Goal: Transaction & Acquisition: Download file/media

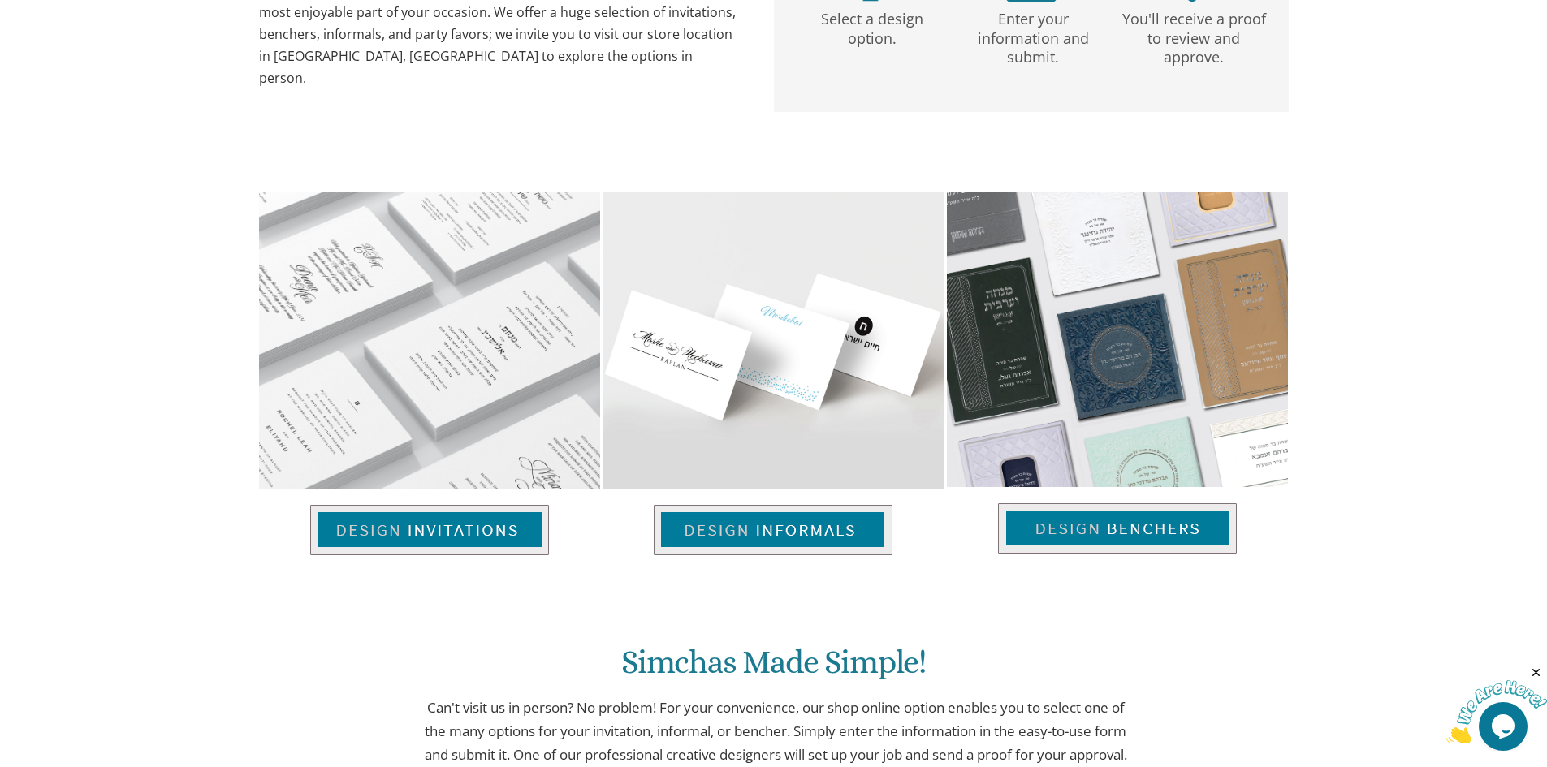
scroll to position [1137, 0]
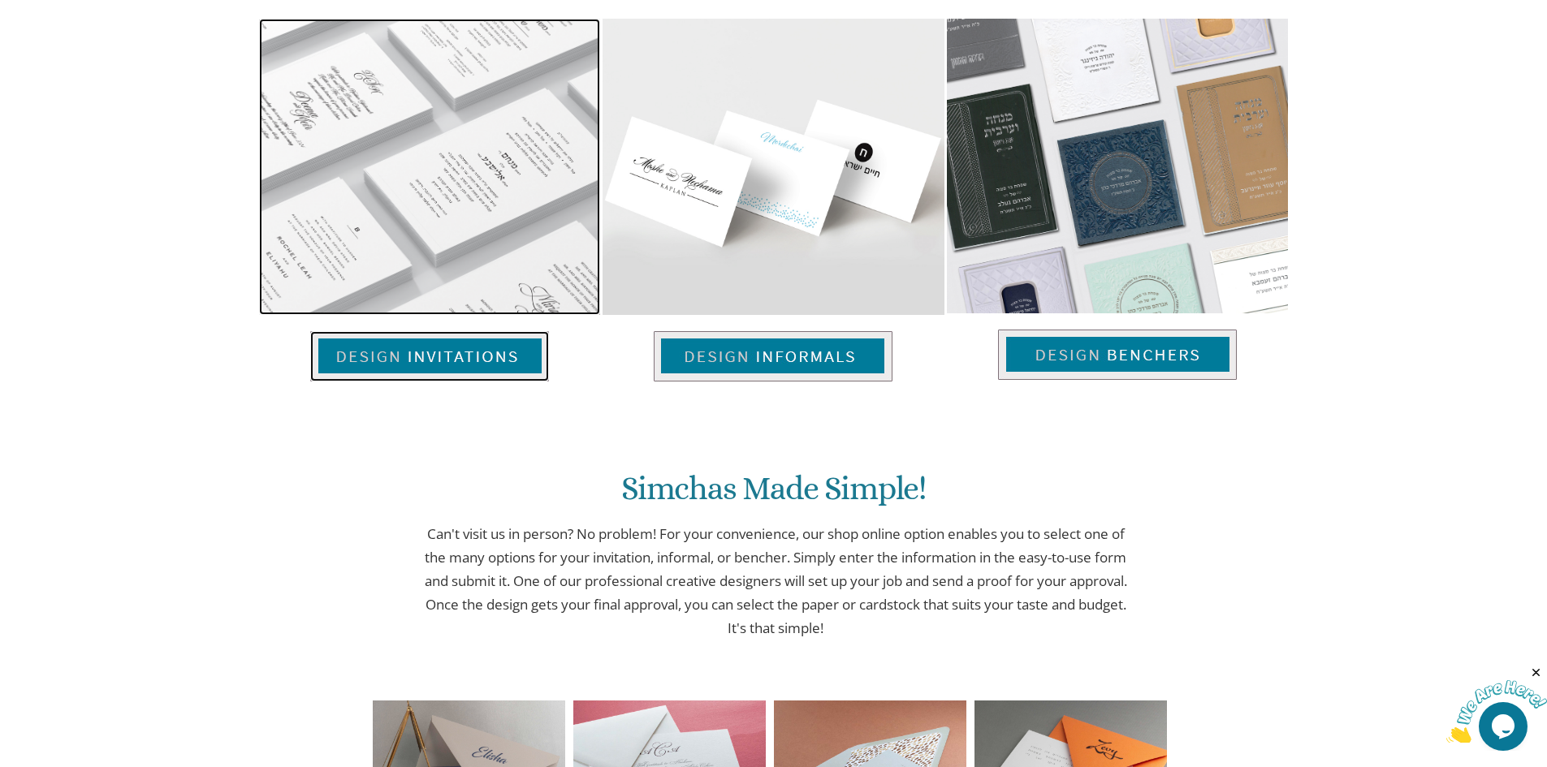
click at [488, 358] on img at bounding box center [429, 356] width 239 height 50
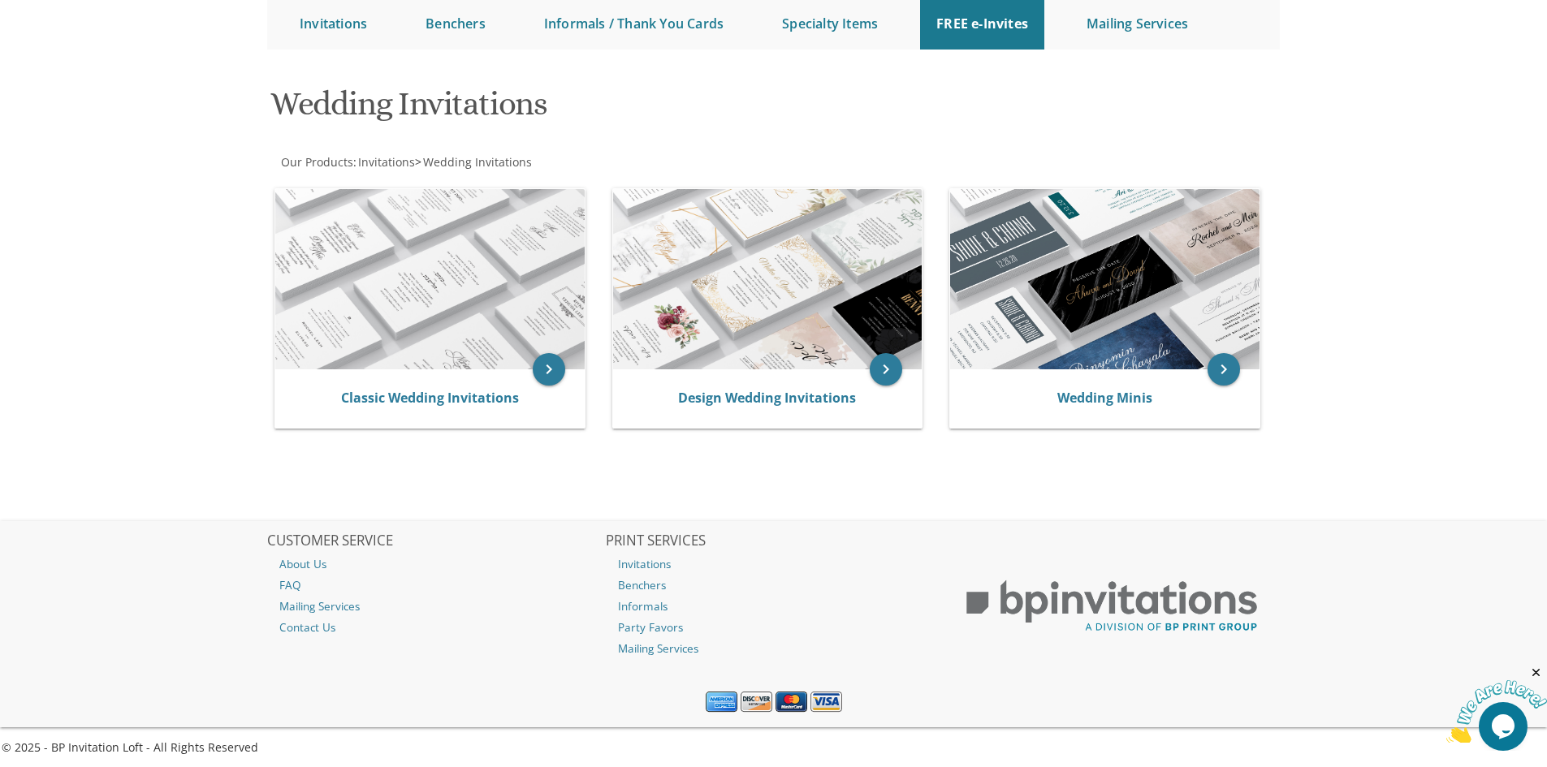
scroll to position [176, 0]
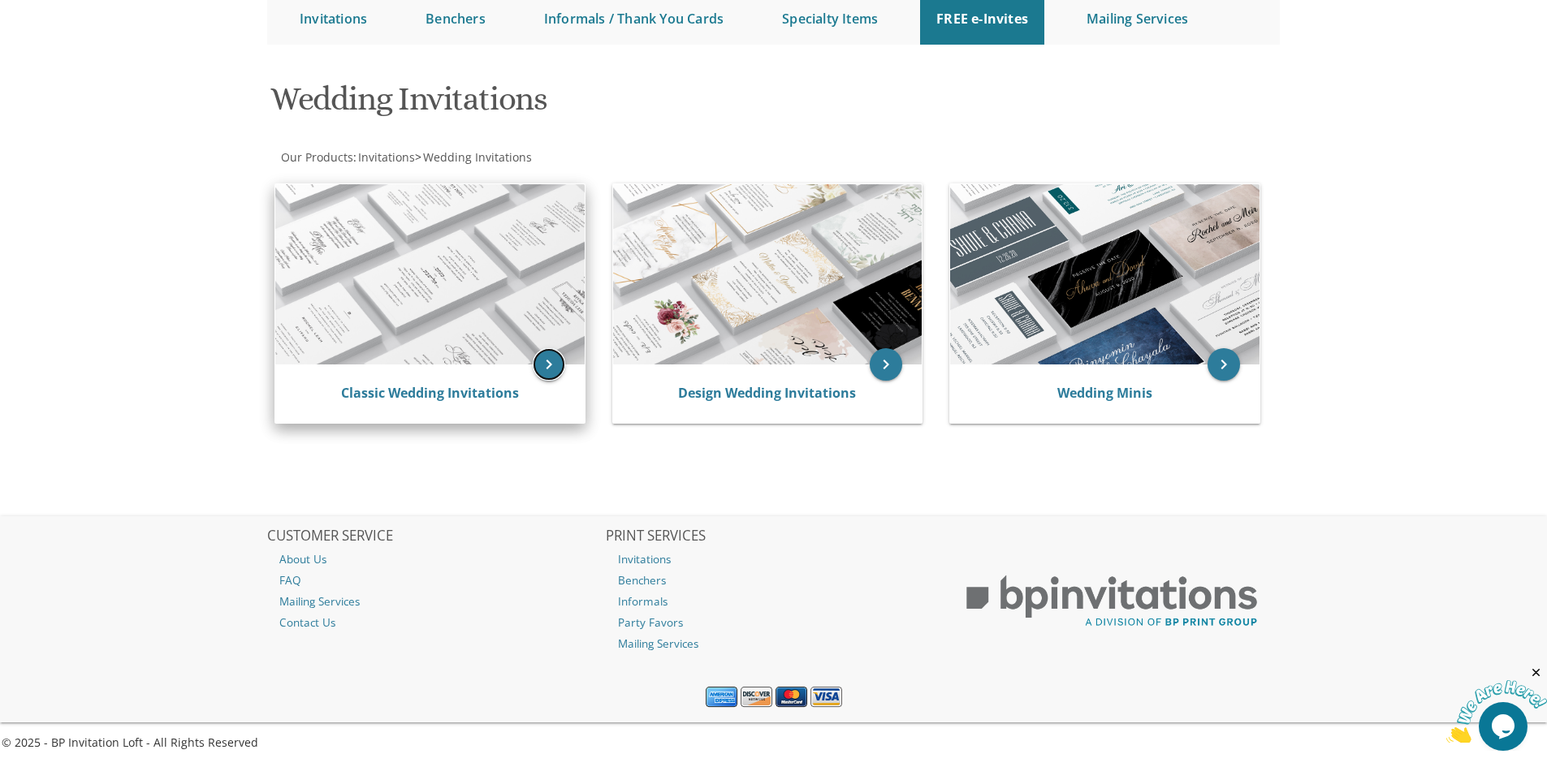
click at [556, 364] on icon "keyboard_arrow_right" at bounding box center [549, 364] width 32 height 32
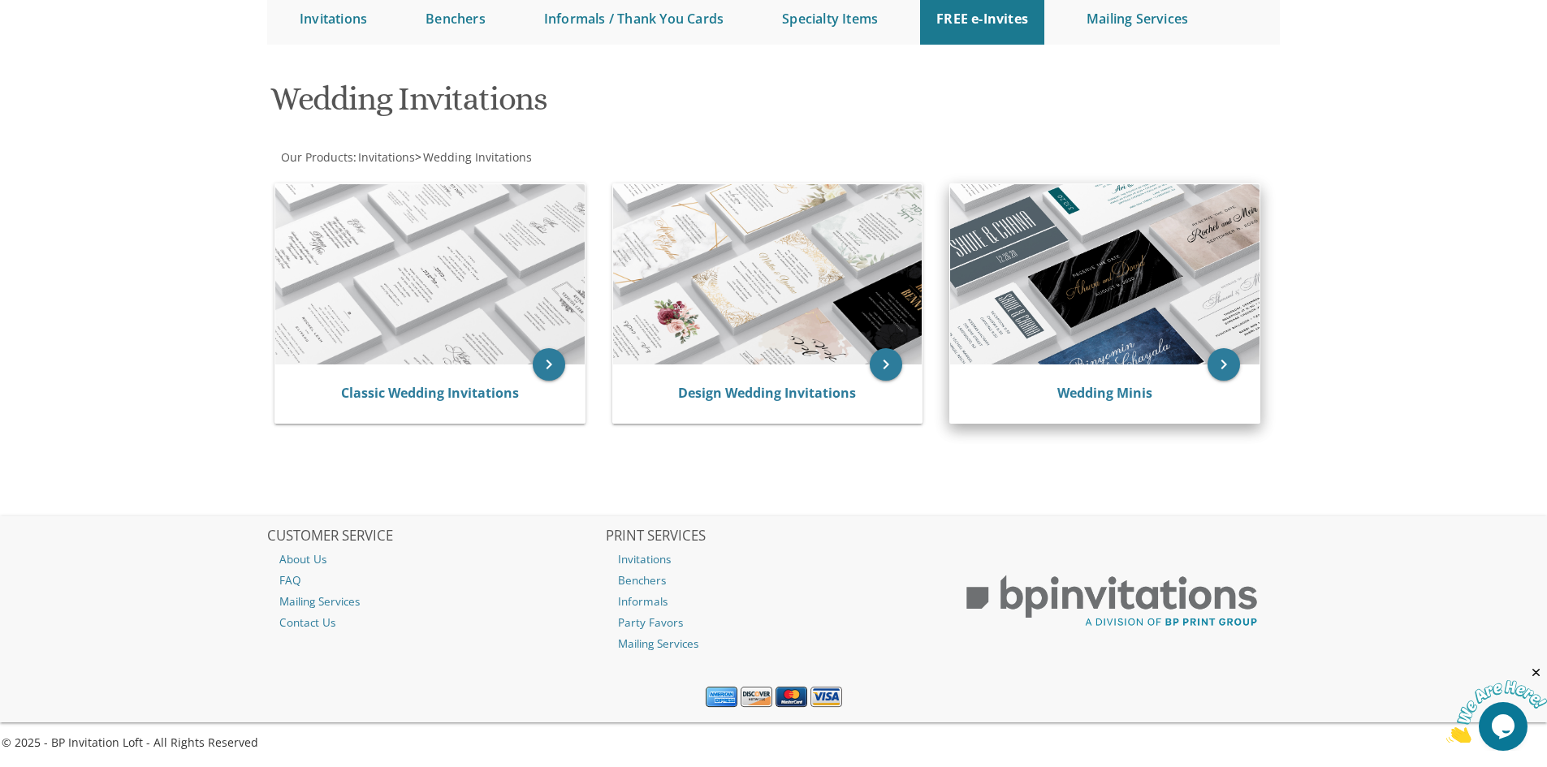
click at [1068, 310] on img at bounding box center [1104, 274] width 309 height 180
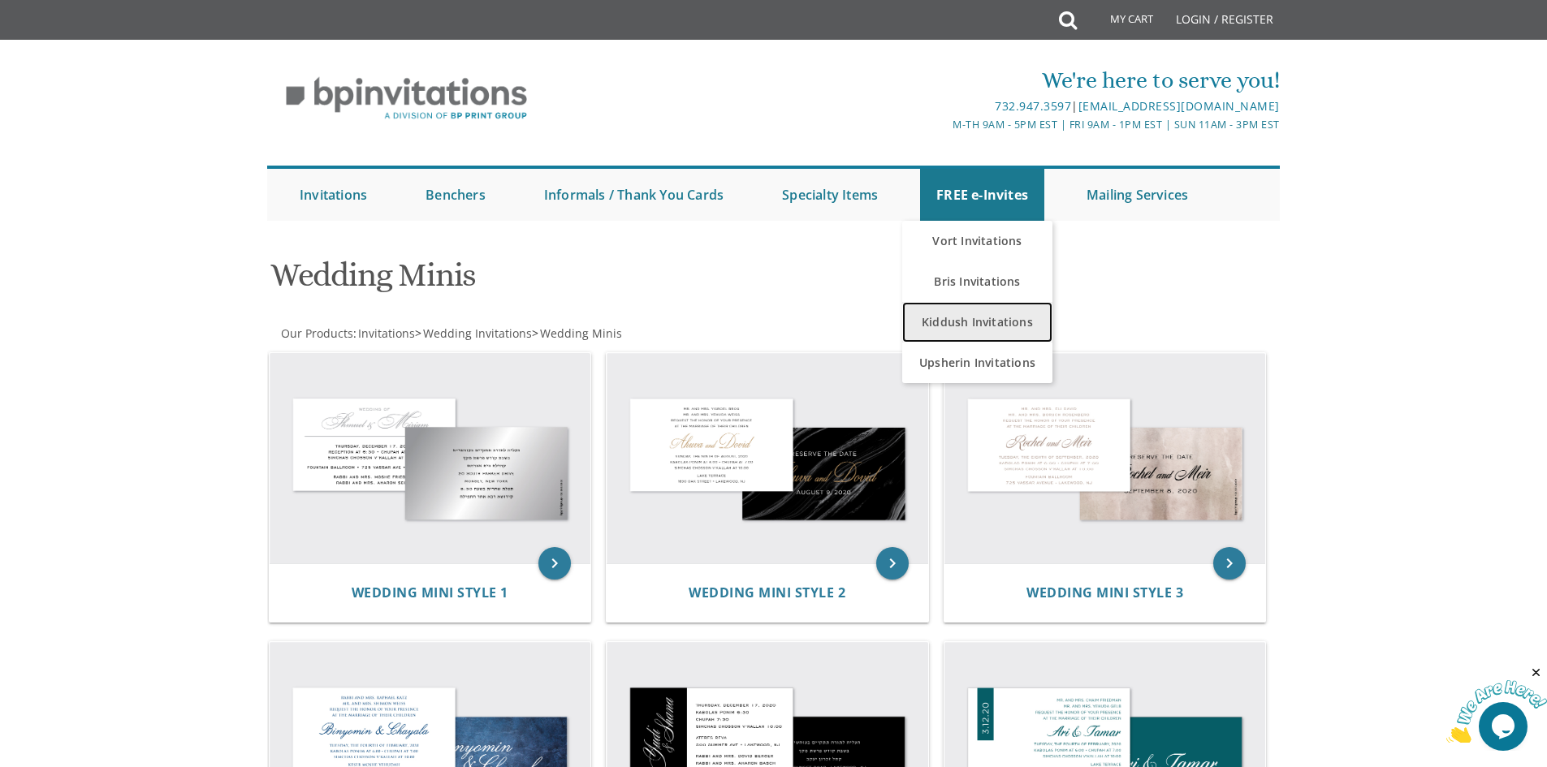
click at [999, 332] on link "Kiddush Invitations" at bounding box center [977, 322] width 150 height 41
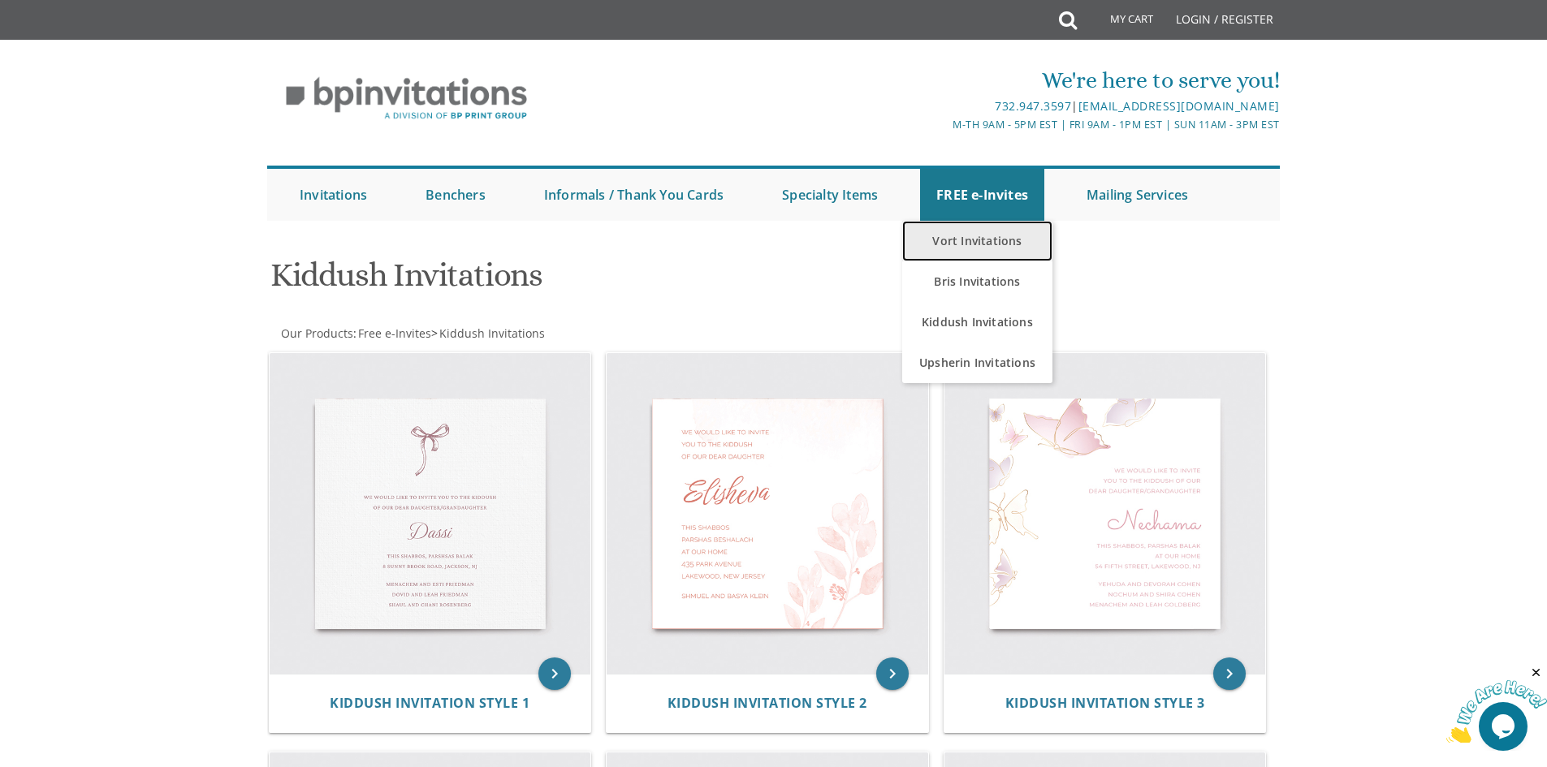
click at [987, 243] on link "Vort Invitations" at bounding box center [977, 241] width 150 height 41
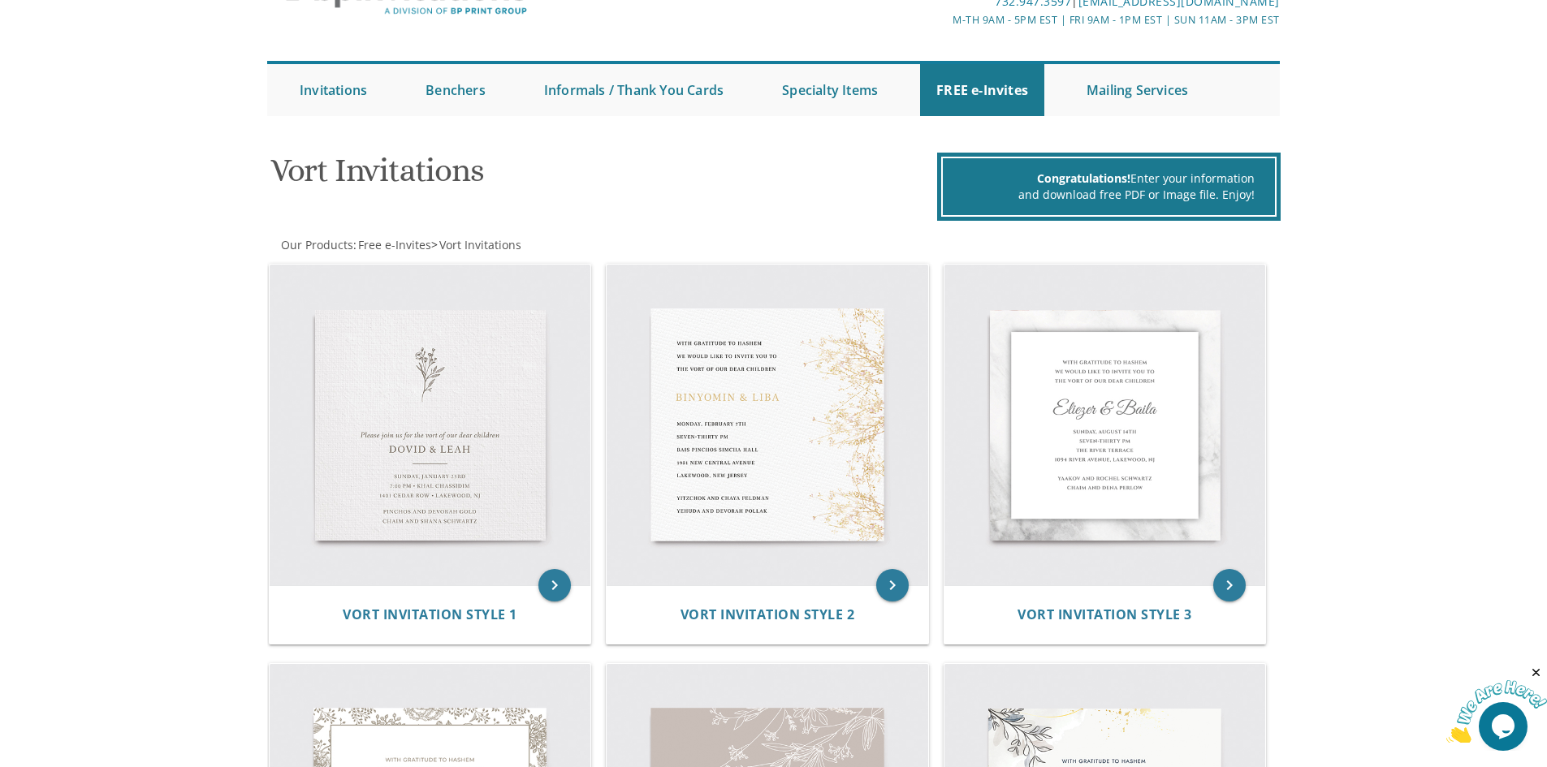
scroll to position [325, 0]
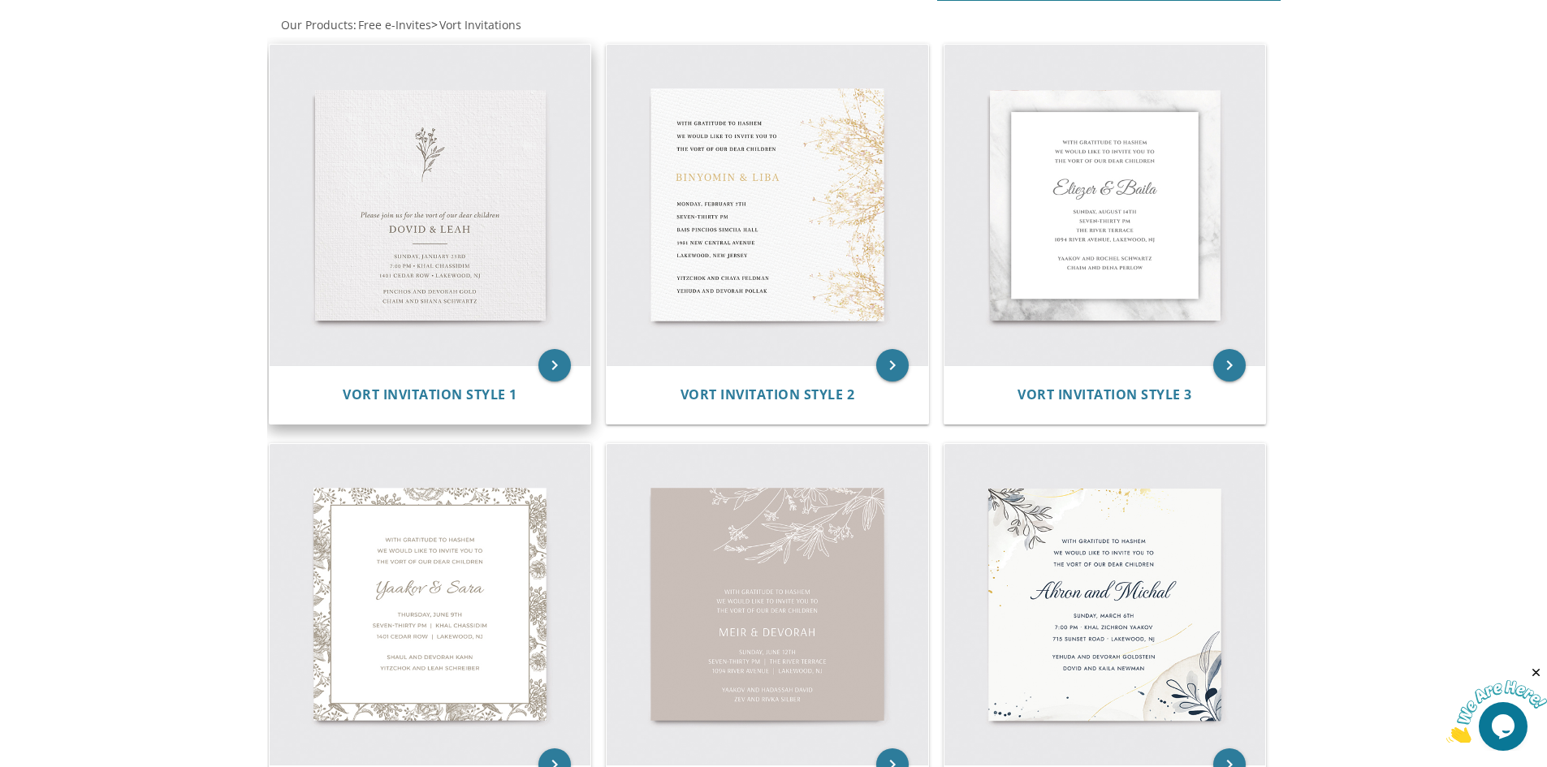
click at [478, 299] on img at bounding box center [430, 205] width 321 height 321
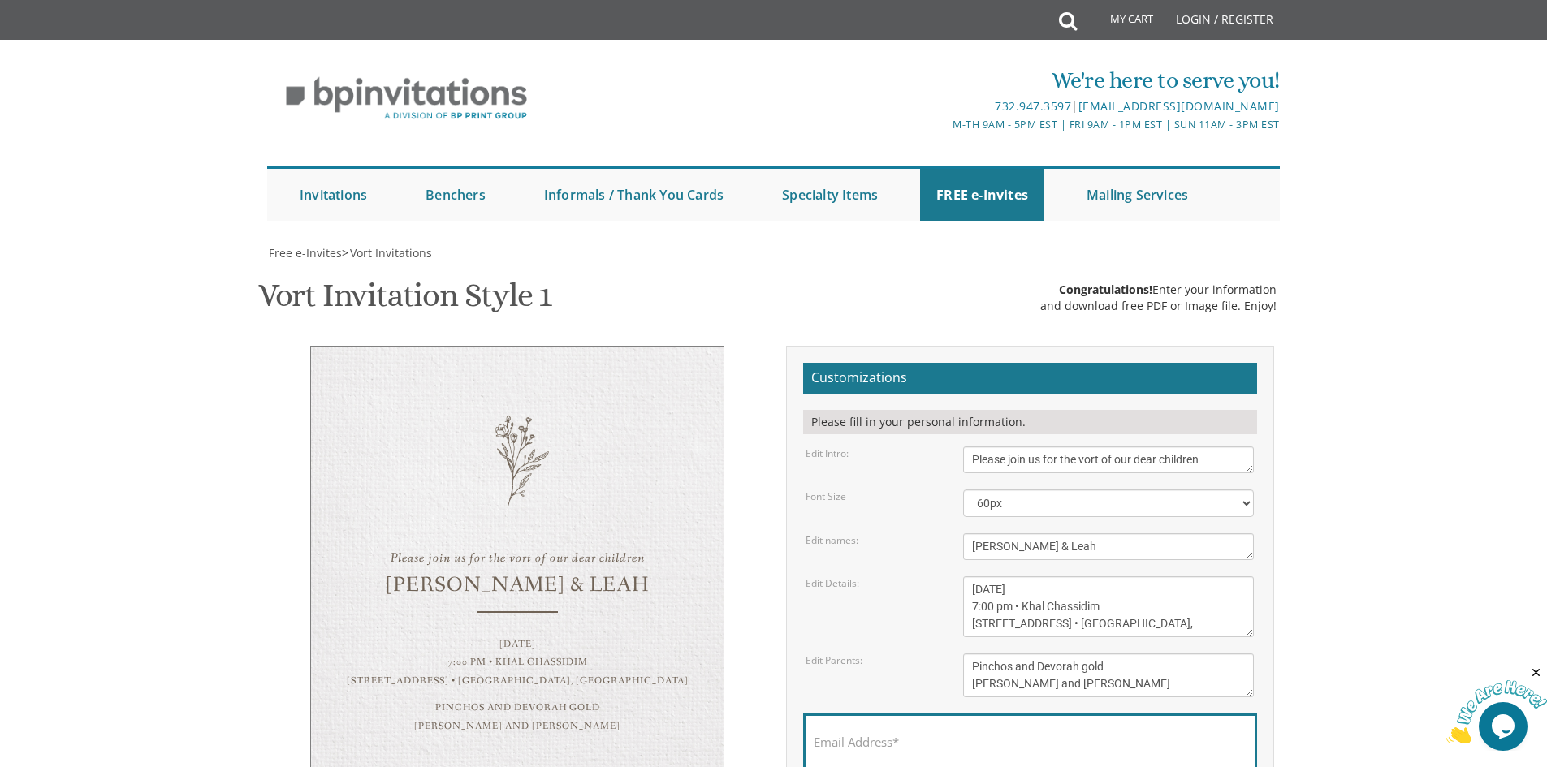
click at [1248, 469] on textarea "Please join us for the vort of our dear children" at bounding box center [1108, 460] width 291 height 27
drag, startPoint x: 1229, startPoint y: 462, endPoint x: 923, endPoint y: 438, distance: 307.0
click at [913, 455] on div "Edit Intro: Please join us for the vort of our dear children" at bounding box center [1029, 460] width 472 height 27
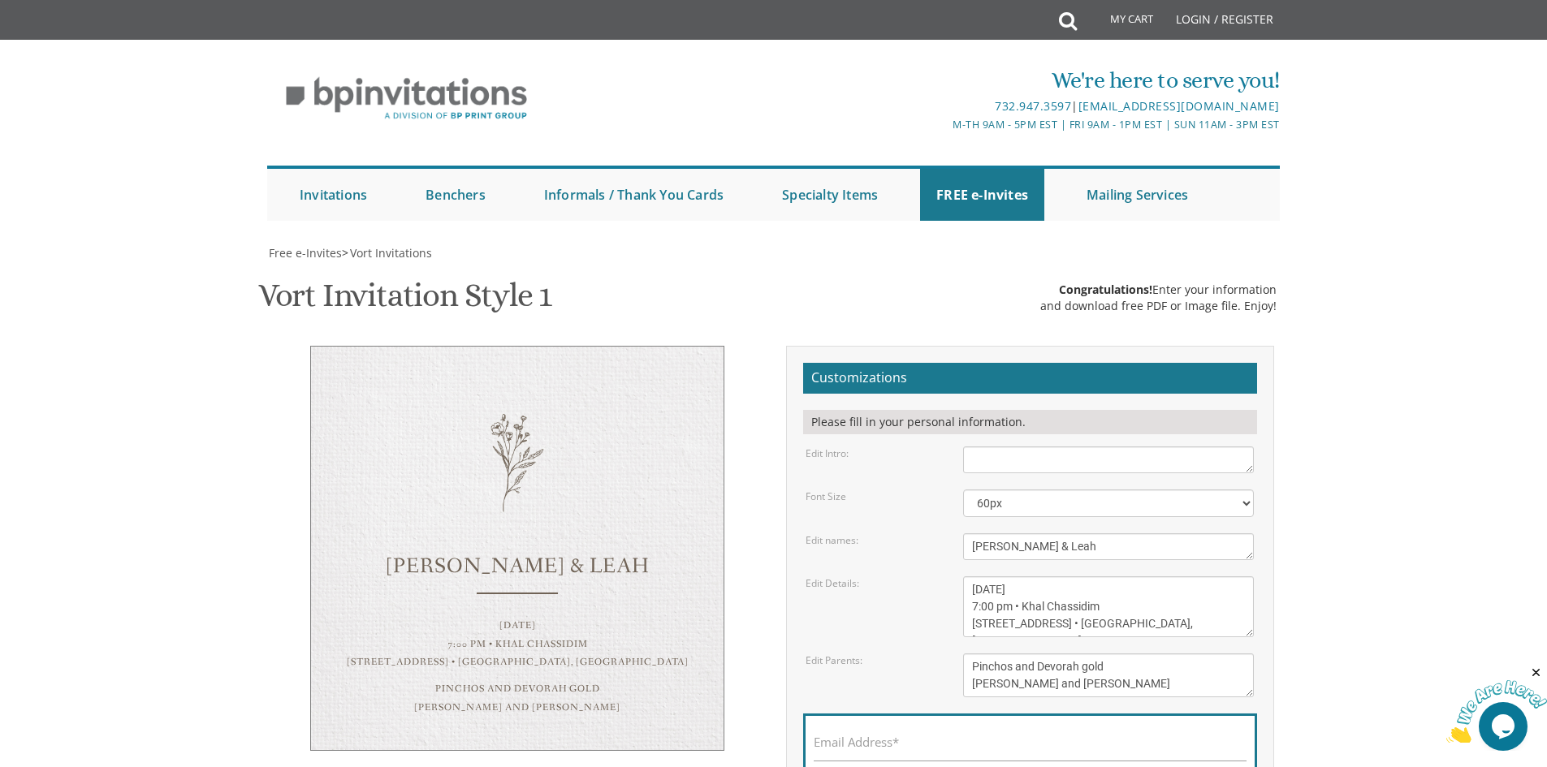
click at [1199, 455] on textarea "Please join us for the vort of our dear children" at bounding box center [1108, 460] width 291 height 27
type textarea "ברוב שבח והואדה להשי"ת מתבכסים אנו להזמין את כבודכם להשתתף בשמחת הבר מצוה של [P…"
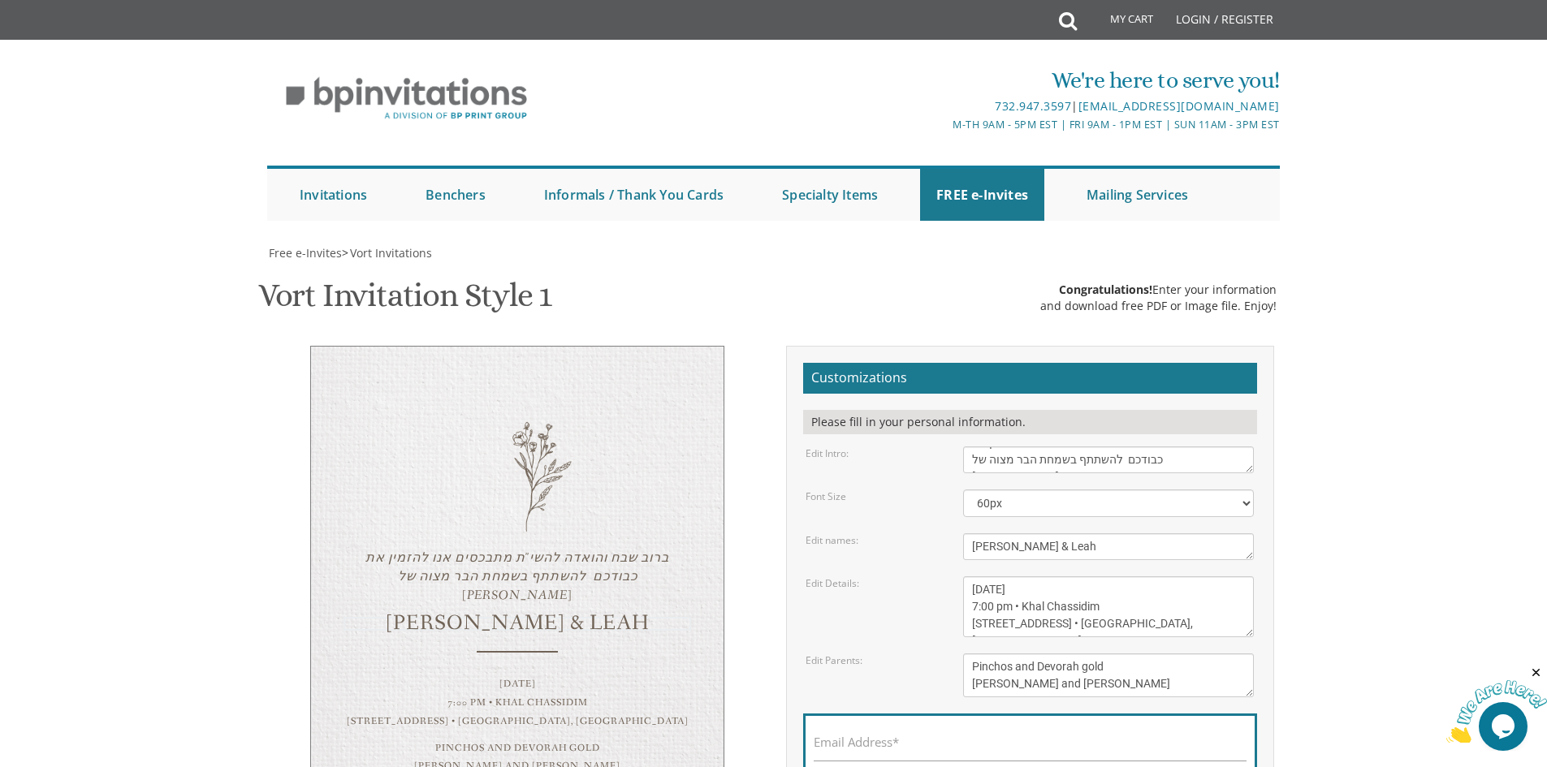
drag, startPoint x: 1085, startPoint y: 543, endPoint x: 932, endPoint y: 551, distance: 153.7
click at [932, 551] on div "Edit names: [PERSON_NAME] & Leah" at bounding box center [1029, 546] width 472 height 27
type textarea "[PERSON_NAME]"
click at [1128, 576] on textarea "[DATE] 7:00 pm • Khal Chassidim [STREET_ADDRESS] • [GEOGRAPHIC_DATA], [GEOGRAPH…" at bounding box center [1108, 606] width 291 height 61
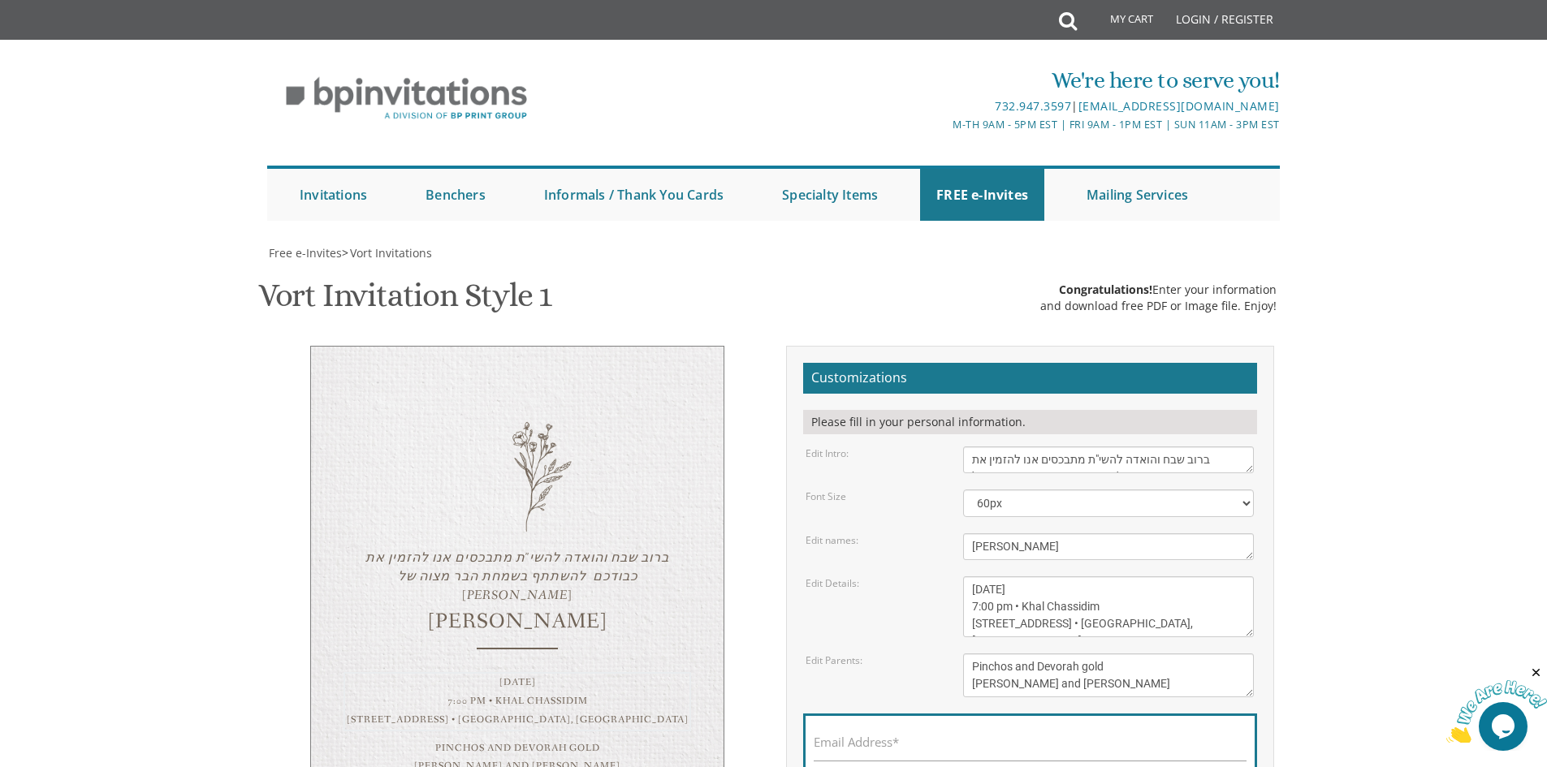
scroll to position [0, 0]
click at [1146, 459] on textarea "Please join us for the vort of our dear children" at bounding box center [1108, 460] width 291 height 27
click at [1141, 461] on textarea "Please join us for the vort of our dear children" at bounding box center [1108, 460] width 291 height 27
click at [1072, 458] on textarea "Please join us for the vort of our dear children" at bounding box center [1108, 460] width 291 height 27
click at [1007, 463] on textarea "Please join us for the vort of our dear children" at bounding box center [1108, 460] width 291 height 27
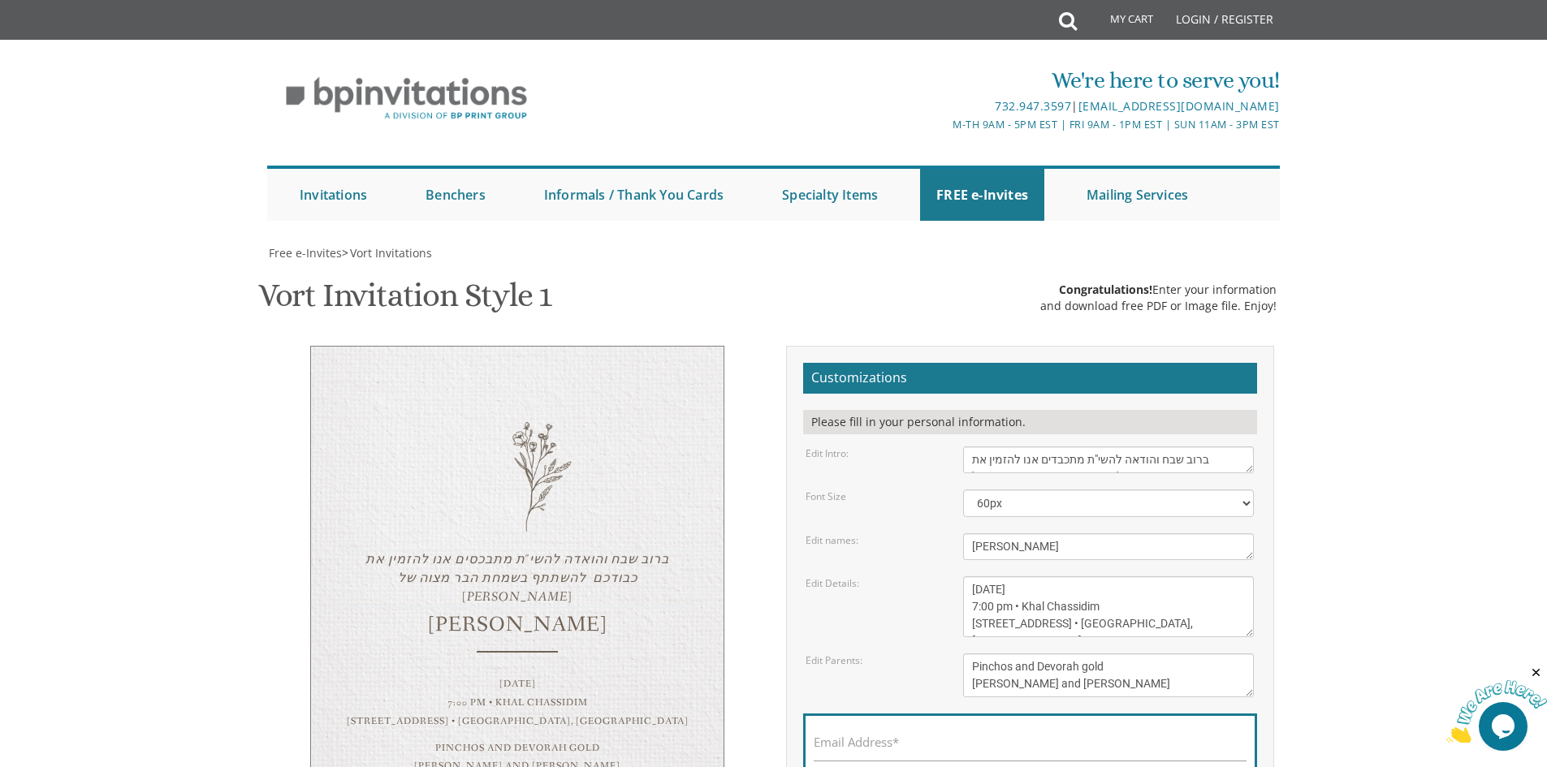
scroll to position [244, 0]
type textarea "ברוב שבח והודאה להשי"ת מתכבדים אנו להזמין את כבודכם להשתתף בשמחת הבר מצוה של [P…"
click at [968, 533] on textarea "[PERSON_NAME] & Leah" at bounding box center [1108, 546] width 291 height 27
type textarea "ן"
click at [1100, 576] on textarea "[DATE] 7:00 pm • Khal Chassidim [STREET_ADDRESS] • [GEOGRAPHIC_DATA], [GEOGRAPH…" at bounding box center [1108, 606] width 291 height 61
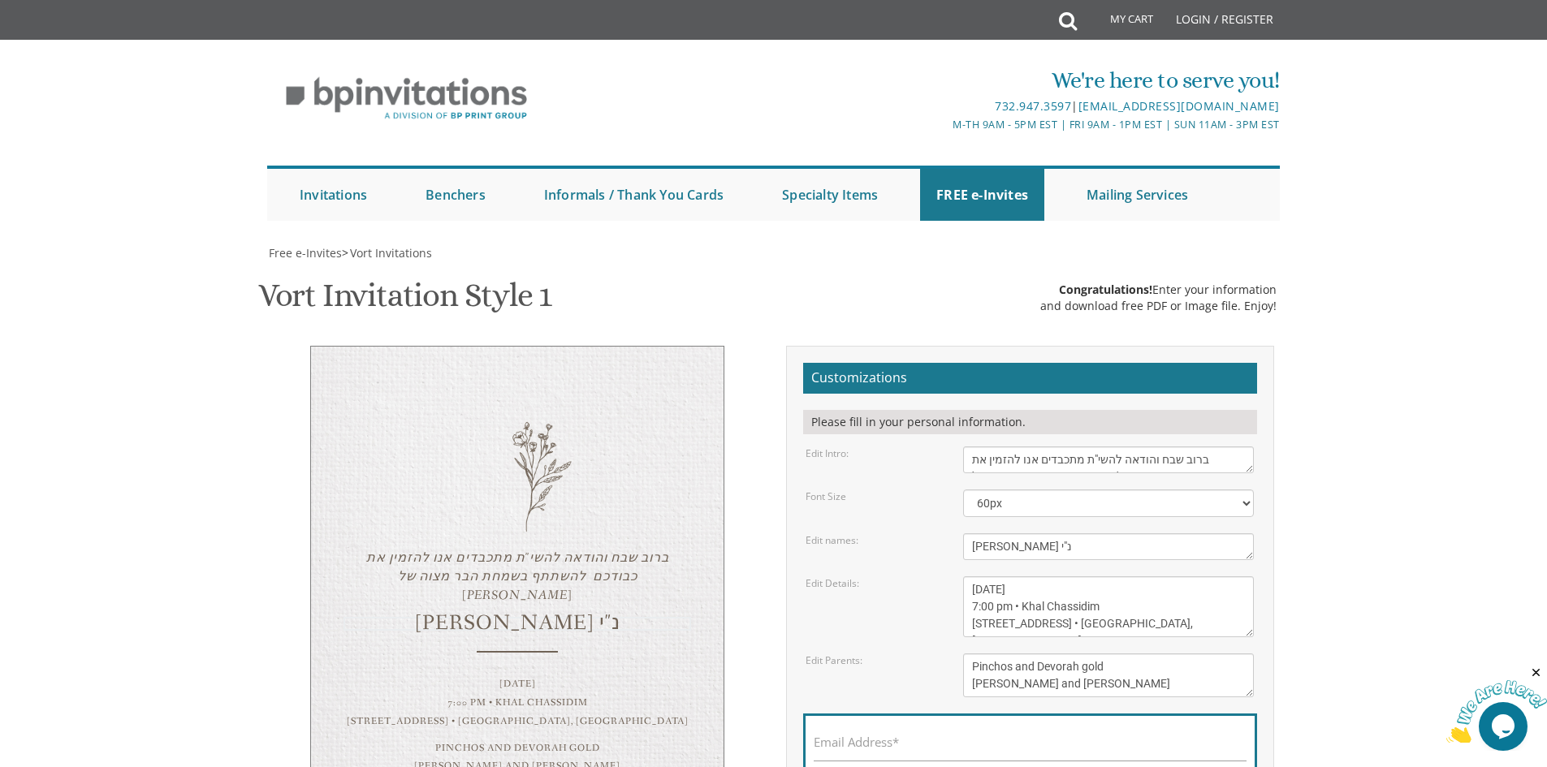
drag, startPoint x: 982, startPoint y: 304, endPoint x: 970, endPoint y: 304, distance: 12.2
click at [970, 533] on textarea "[PERSON_NAME] & Leah" at bounding box center [1108, 546] width 291 height 27
drag, startPoint x: 977, startPoint y: 308, endPoint x: 1294, endPoint y: 355, distance: 320.8
click at [1294, 355] on body "My Cart Total: View Cart Item(s) Submit My Cart Total: View Cart Item(s) Login …" at bounding box center [773, 650] width 1547 height 1301
drag, startPoint x: 984, startPoint y: 303, endPoint x: 973, endPoint y: 304, distance: 11.4
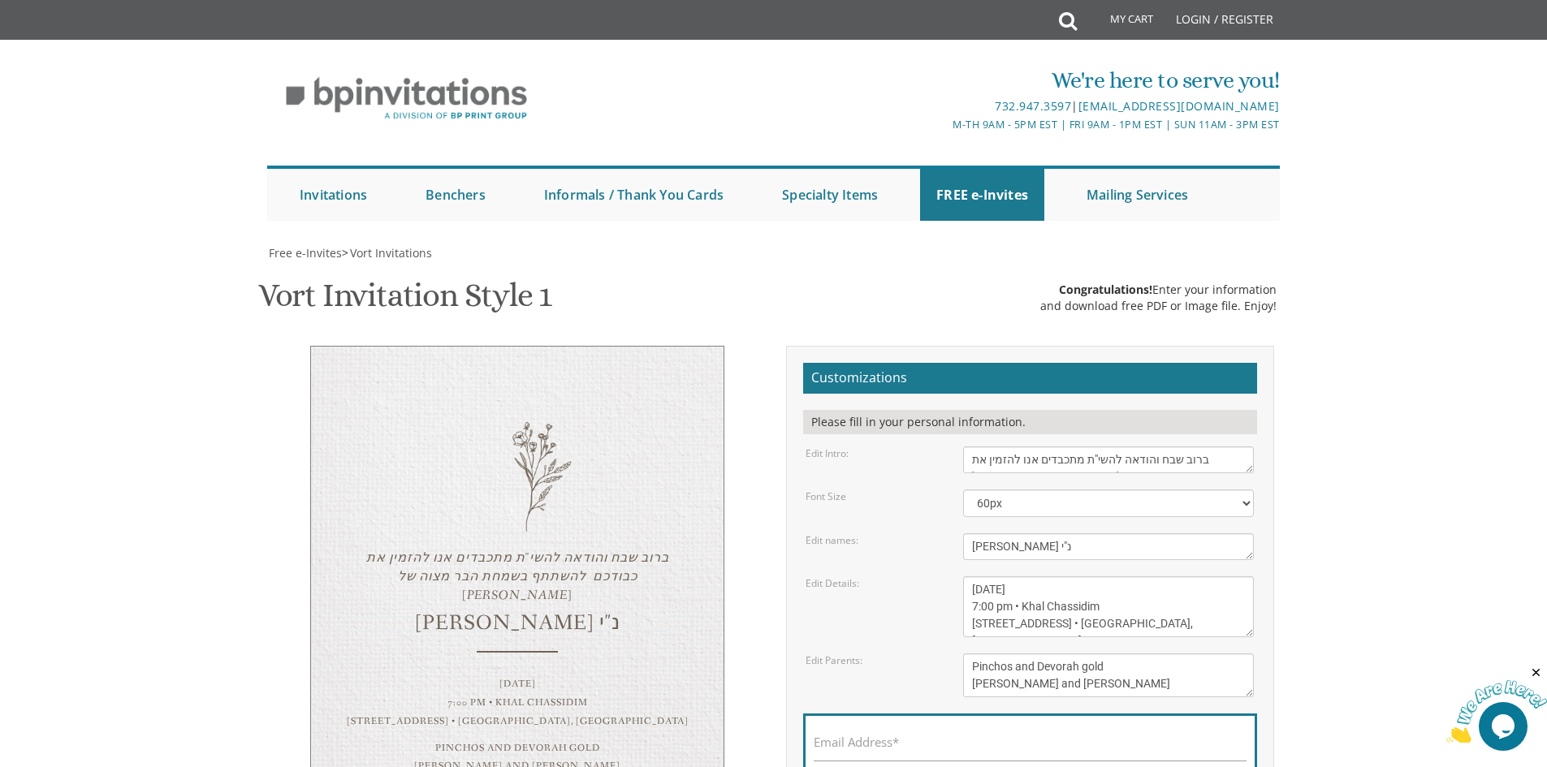
click at [973, 533] on textarea "[PERSON_NAME] & Leah" at bounding box center [1108, 546] width 291 height 27
type textarea "[PERSON_NAME]"
click at [1039, 576] on textarea "[DATE] 7:00 pm • Khal Chassidim [STREET_ADDRESS] • [GEOGRAPHIC_DATA], [GEOGRAPH…" at bounding box center [1108, 606] width 291 height 61
drag, startPoint x: 971, startPoint y: 459, endPoint x: 1154, endPoint y: 498, distance: 187.4
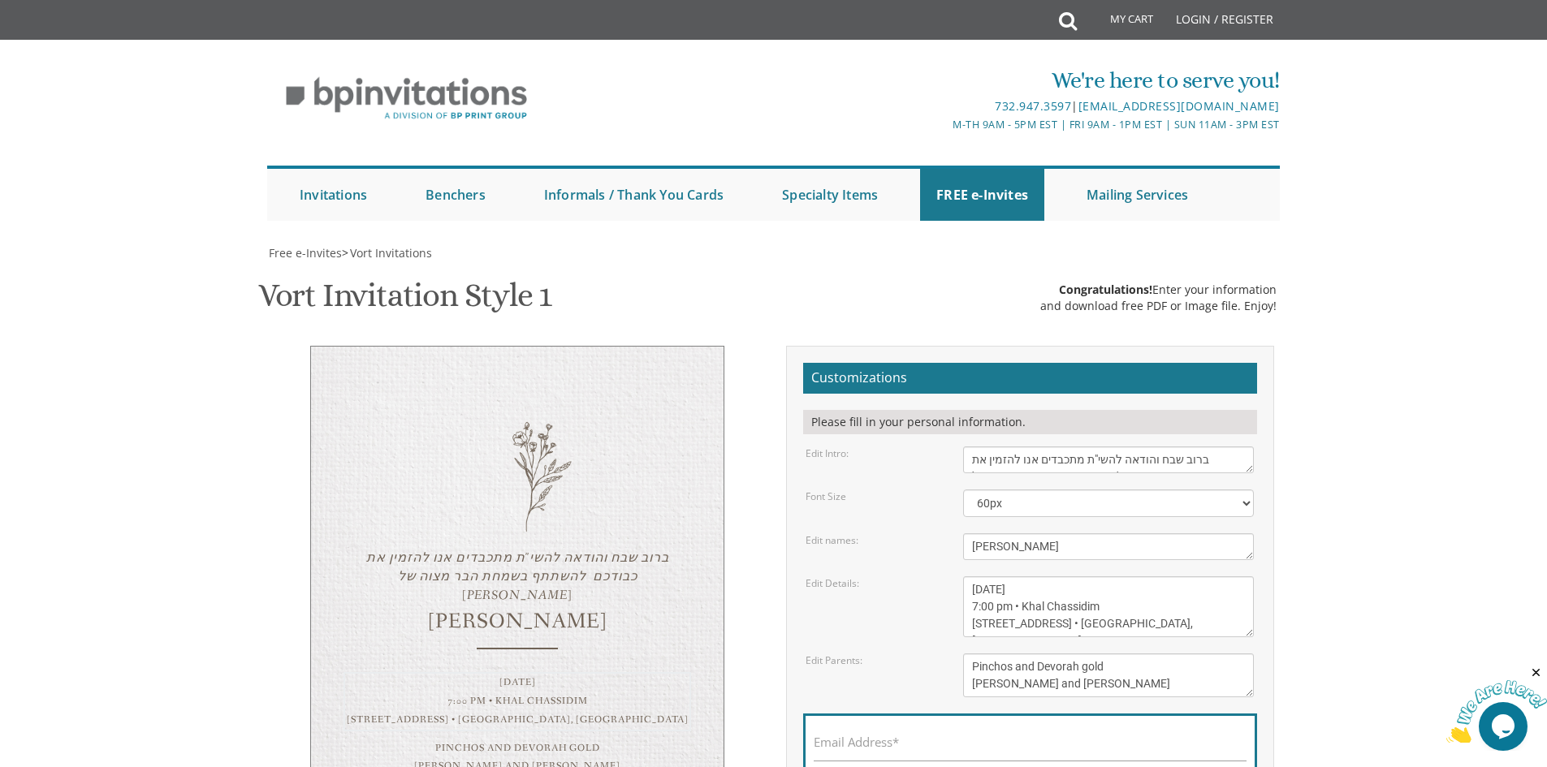
click at [1154, 576] on textarea "[DATE] 7:00 pm • Khal Chassidim [STREET_ADDRESS] • [GEOGRAPHIC_DATA], [GEOGRAPH…" at bounding box center [1108, 606] width 291 height 61
drag, startPoint x: 1075, startPoint y: 464, endPoint x: 1089, endPoint y: 526, distance: 64.0
click at [1075, 576] on textarea "[DATE] 7:00 pm • Khal Chassidim [STREET_ADDRESS] • [GEOGRAPHIC_DATA], [GEOGRAPH…" at bounding box center [1108, 606] width 291 height 61
click at [1068, 576] on textarea "[DATE] 7:00 pm • Khal Chassidim [STREET_ADDRESS] • [GEOGRAPHIC_DATA], [GEOGRAPH…" at bounding box center [1108, 606] width 291 height 61
click at [1020, 576] on textarea "[DATE] 7:00 pm • Khal Chassidim [STREET_ADDRESS] • [GEOGRAPHIC_DATA], [GEOGRAPH…" at bounding box center [1108, 606] width 291 height 61
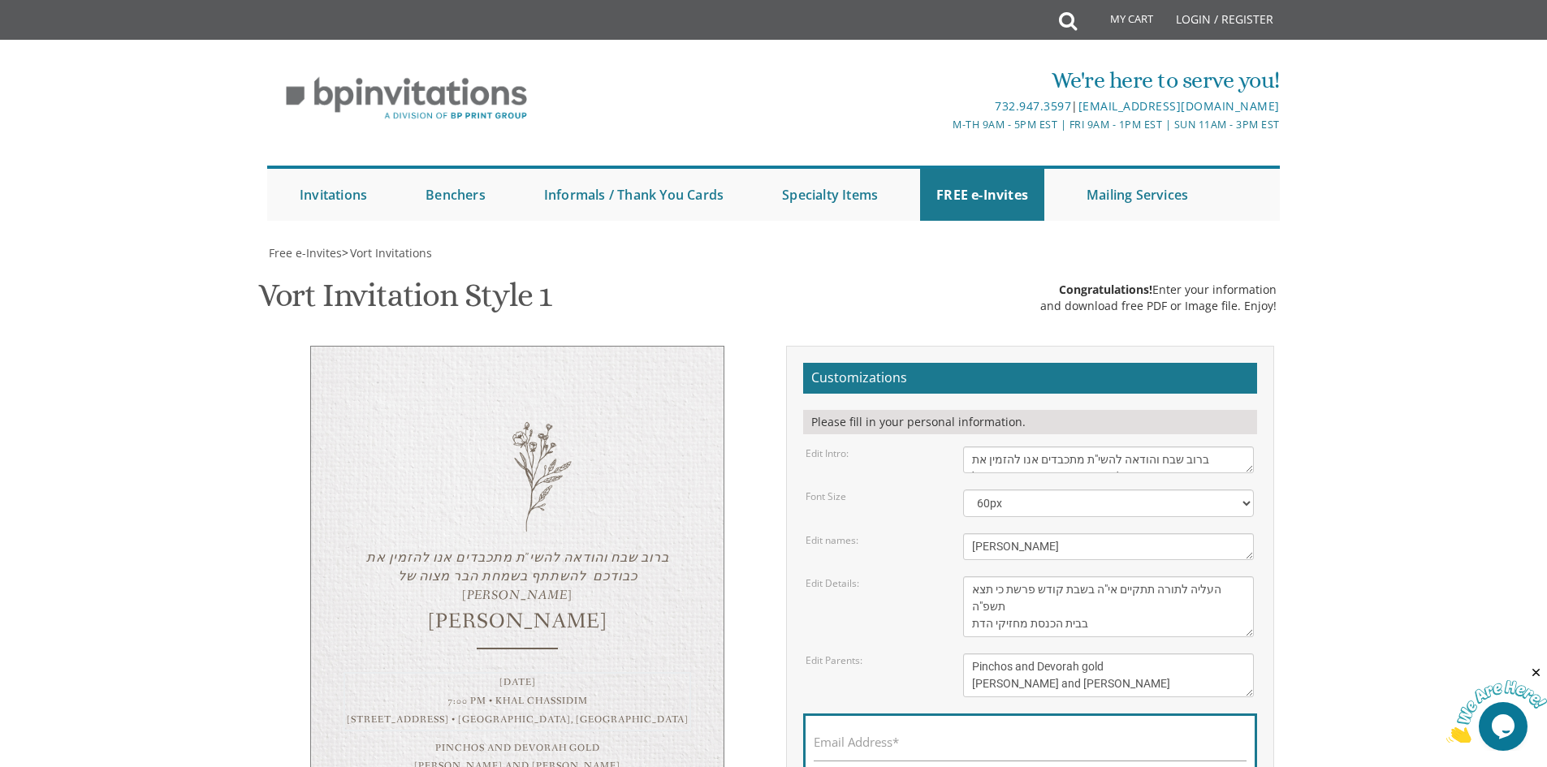
scroll to position [12, 0]
click at [1010, 576] on textarea "[DATE] 7:00 pm • Khal Chassidim [STREET_ADDRESS] • [GEOGRAPHIC_DATA], [GEOGRAPH…" at bounding box center [1108, 606] width 291 height 61
click at [1163, 576] on textarea "[DATE] 7:00 pm • Khal Chassidim [STREET_ADDRESS] • [GEOGRAPHIC_DATA], [GEOGRAPH…" at bounding box center [1108, 606] width 291 height 61
click at [1043, 576] on textarea "[DATE] 7:00 pm • Khal Chassidim [STREET_ADDRESS] • [GEOGRAPHIC_DATA], [GEOGRAPH…" at bounding box center [1108, 606] width 291 height 61
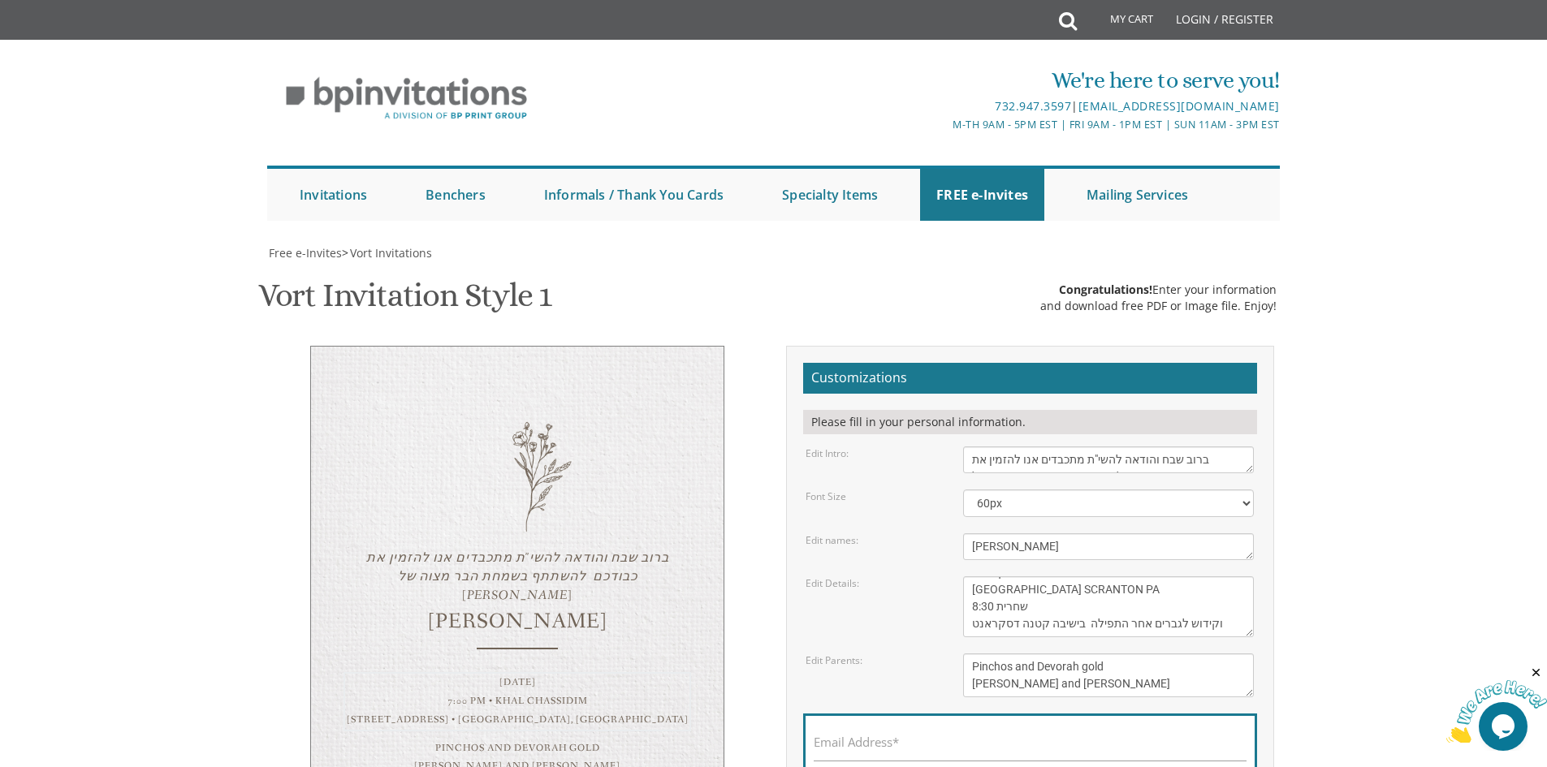
click at [998, 576] on textarea "[DATE] 7:00 pm • Khal Chassidim [STREET_ADDRESS] • [GEOGRAPHIC_DATA], [GEOGRAPH…" at bounding box center [1108, 606] width 291 height 61
click at [973, 576] on textarea "[DATE] 7:00 pm • Khal Chassidim [STREET_ADDRESS] • [GEOGRAPHIC_DATA], [GEOGRAPH…" at bounding box center [1108, 606] width 291 height 61
drag, startPoint x: 972, startPoint y: 497, endPoint x: 1016, endPoint y: 503, distance: 44.3
click at [1016, 576] on textarea "[DATE] 7:00 pm • Khal Chassidim [STREET_ADDRESS] • [GEOGRAPHIC_DATA], [GEOGRAPH…" at bounding box center [1108, 606] width 291 height 61
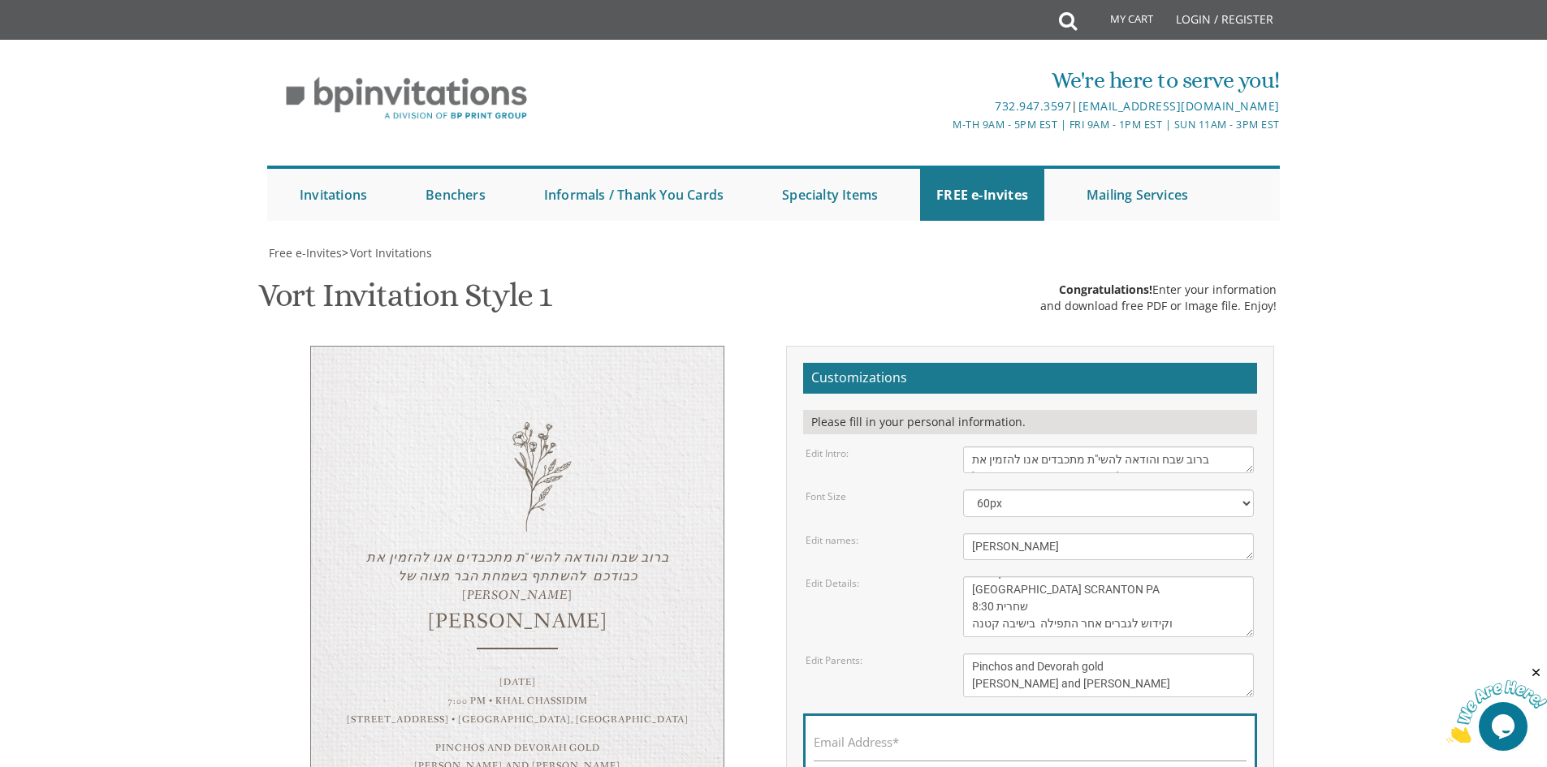
drag, startPoint x: 977, startPoint y: 485, endPoint x: 1019, endPoint y: 504, distance: 46.5
click at [977, 576] on textarea "[DATE] 7:00 pm • Khal Chassidim [STREET_ADDRESS] • [GEOGRAPHIC_DATA], [GEOGRAPH…" at bounding box center [1108, 606] width 291 height 61
click at [1120, 654] on textarea "Pinchos and Devorah gold [PERSON_NAME] and [PERSON_NAME]" at bounding box center [1108, 676] width 291 height 44
click at [1048, 576] on textarea "[DATE] 7:00 pm • Khal Chassidim [STREET_ADDRESS] • [GEOGRAPHIC_DATA], [GEOGRAPH…" at bounding box center [1108, 606] width 291 height 61
type textarea "העליה לתורה תתקיים אי"ה בשבת קודש פרשת כי תצא תשפ"ה בבית הכנסת מחזיקי הדת [GEOG…"
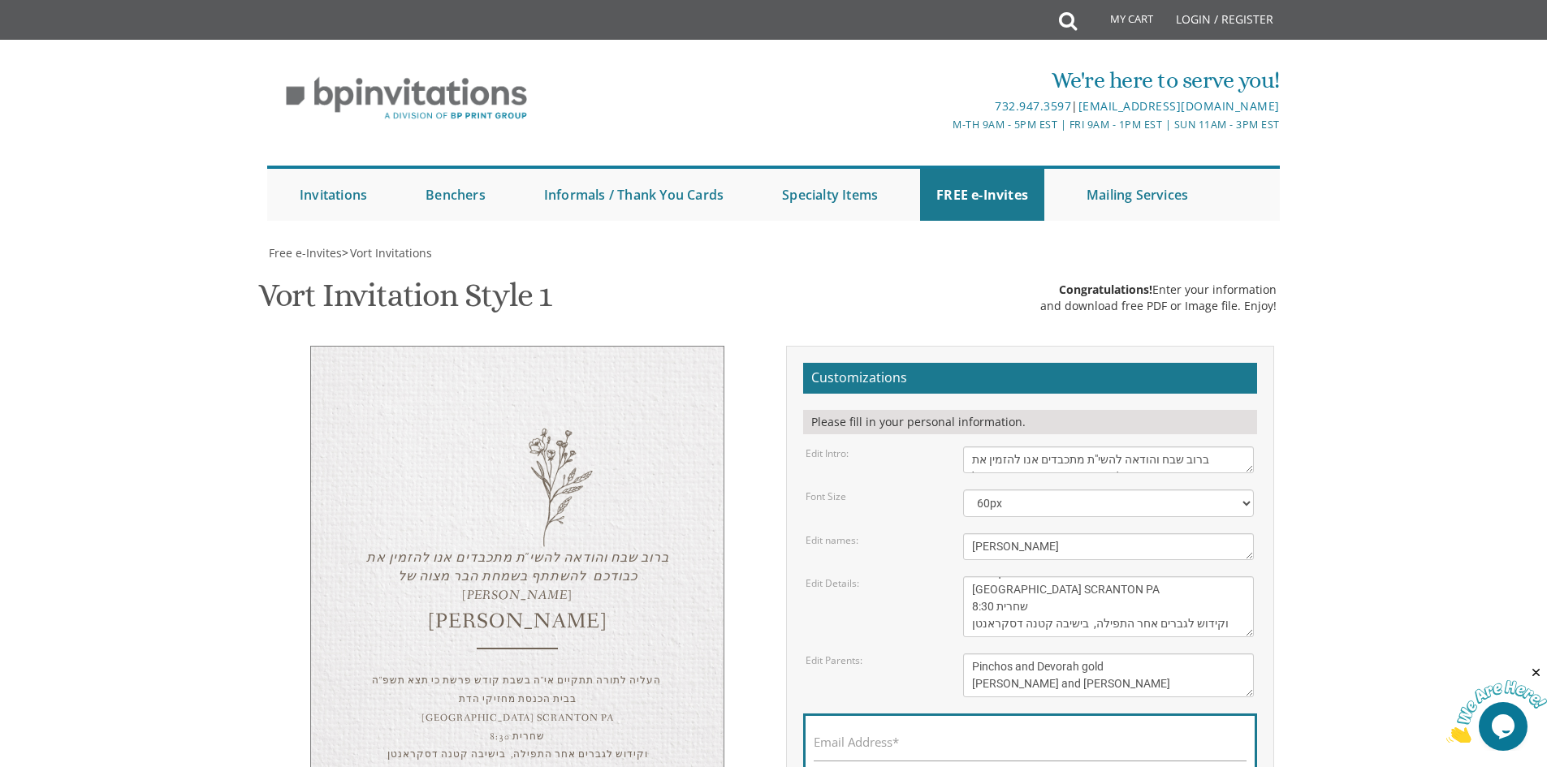
drag, startPoint x: 1111, startPoint y: 554, endPoint x: 965, endPoint y: 518, distance: 149.6
click at [965, 518] on form "Customizations Please fill in your personal information. Edit Intro: Please joi…" at bounding box center [1030, 602] width 454 height 478
type textarea "[PERSON_NAME]"
drag, startPoint x: 1022, startPoint y: 590, endPoint x: 1015, endPoint y: 602, distance: 14.2
click at [1025, 714] on div "Email Address*" at bounding box center [1030, 746] width 454 height 65
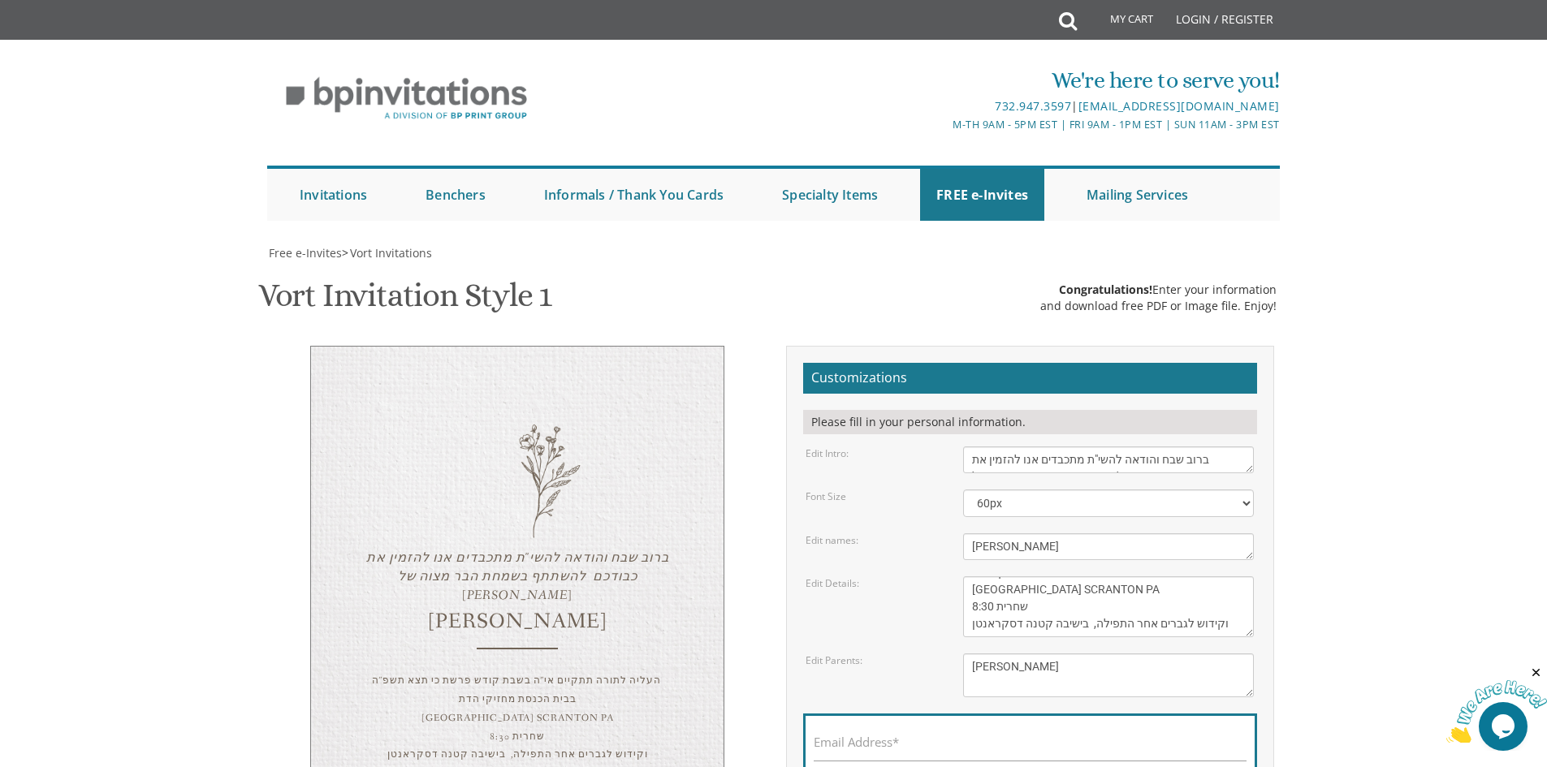
click at [950, 714] on div "Email Address*" at bounding box center [1030, 746] width 454 height 65
click at [939, 741] on input "Email Address*" at bounding box center [1029, 751] width 433 height 20
type input "[EMAIL_ADDRESS][DOMAIN_NAME]"
click at [1180, 447] on textarea "Please join us for the vort of our dear children" at bounding box center [1108, 460] width 291 height 27
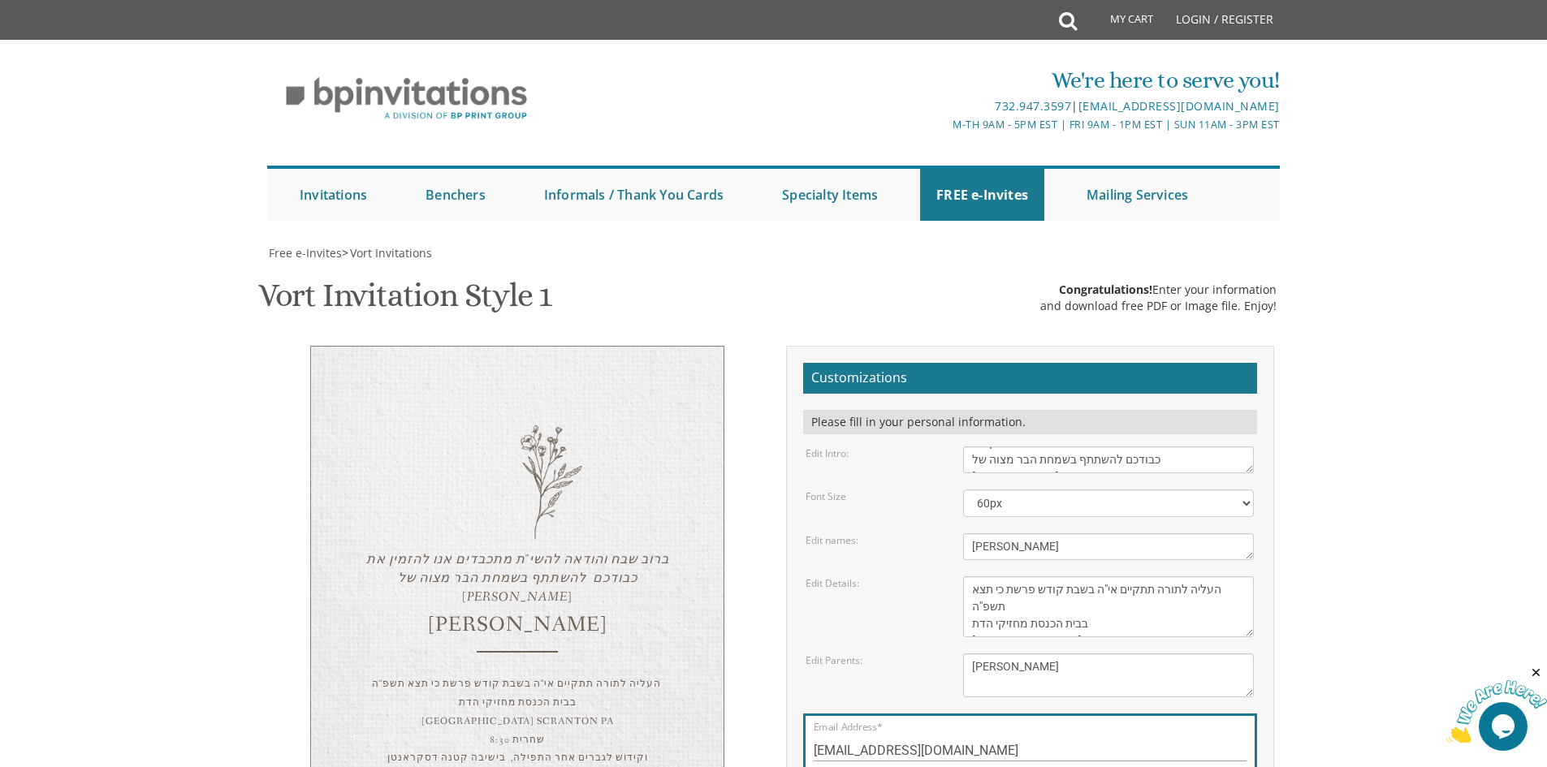
type textarea "ברוב שבח והודאה להשי"ת מתכבדים אנו להזמין את כבודכם להשתתף בשמחת הבר מצוה של [P…"
drag, startPoint x: 1171, startPoint y: 409, endPoint x: 1167, endPoint y: 421, distance: 12.1
click at [1167, 533] on textarea "[PERSON_NAME] & Leah" at bounding box center [1108, 546] width 291 height 27
